Goal: Book appointment/travel/reservation

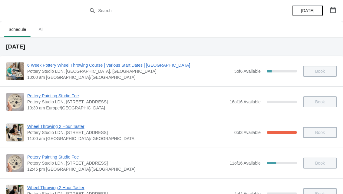
click at [338, 9] on button "button" at bounding box center [333, 10] width 11 height 11
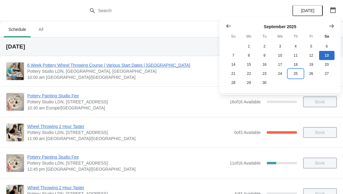
click at [297, 78] on button "25" at bounding box center [295, 73] width 15 height 9
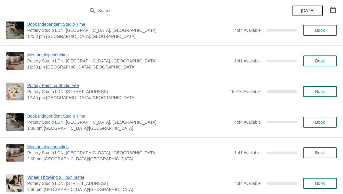
scroll to position [266, 0]
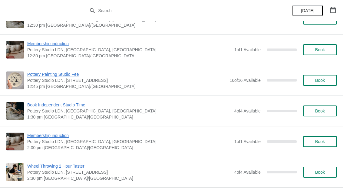
click at [319, 85] on button "Book" at bounding box center [320, 80] width 34 height 11
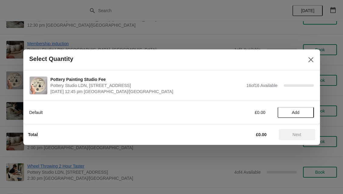
click at [299, 113] on span "Add" at bounding box center [296, 112] width 8 height 5
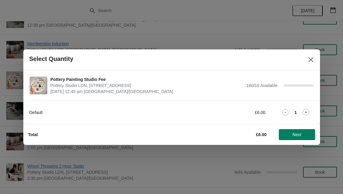
click at [308, 114] on icon at bounding box center [306, 112] width 6 height 6
click at [305, 133] on span "Next" at bounding box center [297, 134] width 27 height 5
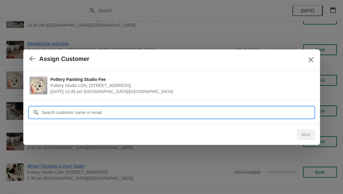
click at [298, 114] on input "Customer" at bounding box center [178, 112] width 273 height 11
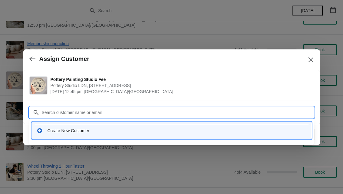
click at [90, 135] on div "Create New Customer" at bounding box center [171, 130] width 275 height 12
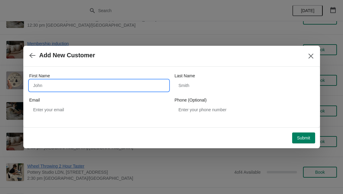
click at [75, 87] on input "First Name" at bounding box center [98, 85] width 139 height 11
type input "Merlinrosi"
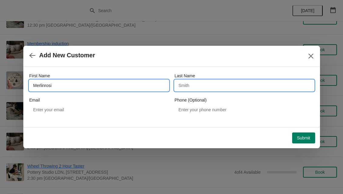
click at [246, 88] on input "Last Name" at bounding box center [244, 85] width 139 height 11
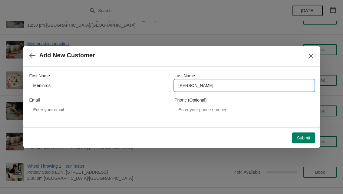
type input "[PERSON_NAME]"
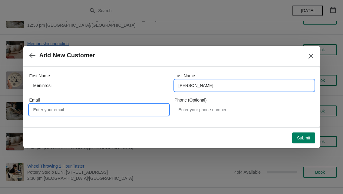
click at [143, 110] on input "Email" at bounding box center [98, 109] width 139 height 11
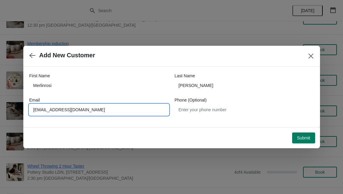
type input "[EMAIL_ADDRESS][DOMAIN_NAME]"
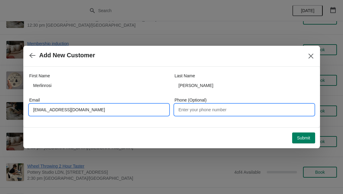
click at [232, 105] on input "Phone (Optional)" at bounding box center [244, 109] width 139 height 11
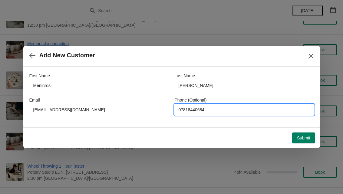
type input "07818440684"
click at [305, 141] on button "Submit" at bounding box center [303, 137] width 23 height 11
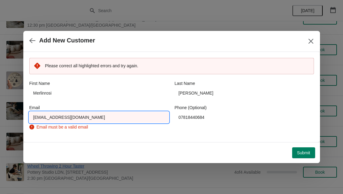
click at [120, 119] on input "[EMAIL_ADDRESS][DOMAIN_NAME]" at bounding box center [98, 117] width 139 height 11
click at [129, 116] on input "[EMAIL_ADDRESS][DOMAIN_NAME]" at bounding box center [98, 117] width 139 height 11
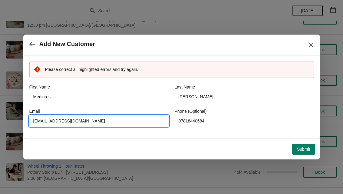
type input "[EMAIL_ADDRESS][DOMAIN_NAME]"
click at [305, 148] on span "Submit" at bounding box center [303, 149] width 13 height 5
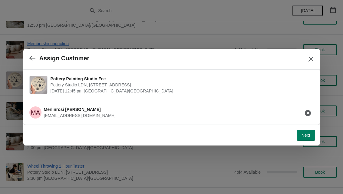
click at [320, 137] on div "Next" at bounding box center [171, 135] width 297 height 21
click at [308, 133] on span "Next" at bounding box center [306, 135] width 9 height 5
select select "Yes"
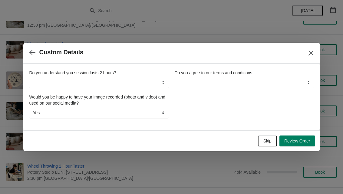
click at [262, 146] on button "Skip" at bounding box center [267, 140] width 19 height 11
